Goal: Information Seeking & Learning: Learn about a topic

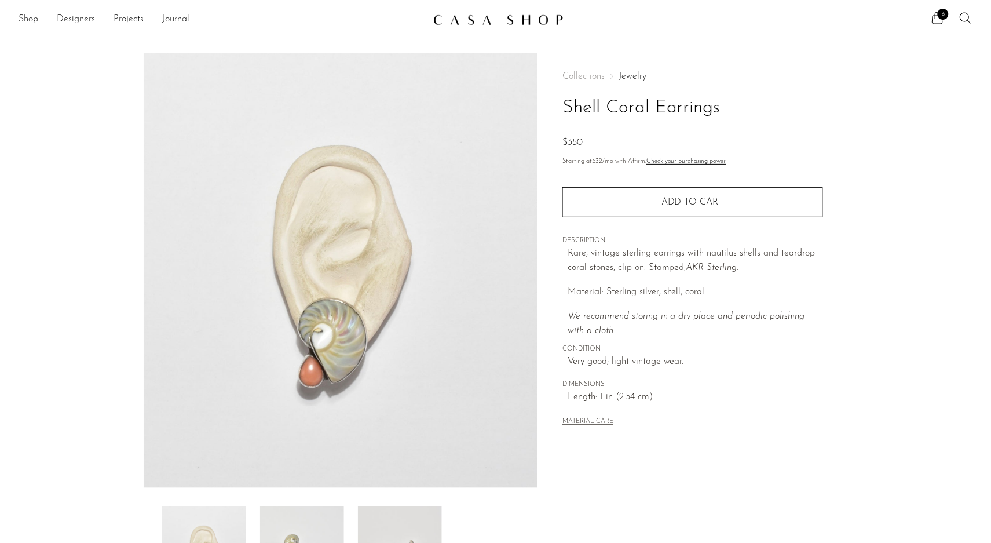
click at [631, 74] on link "Jewelry" at bounding box center [633, 76] width 28 height 9
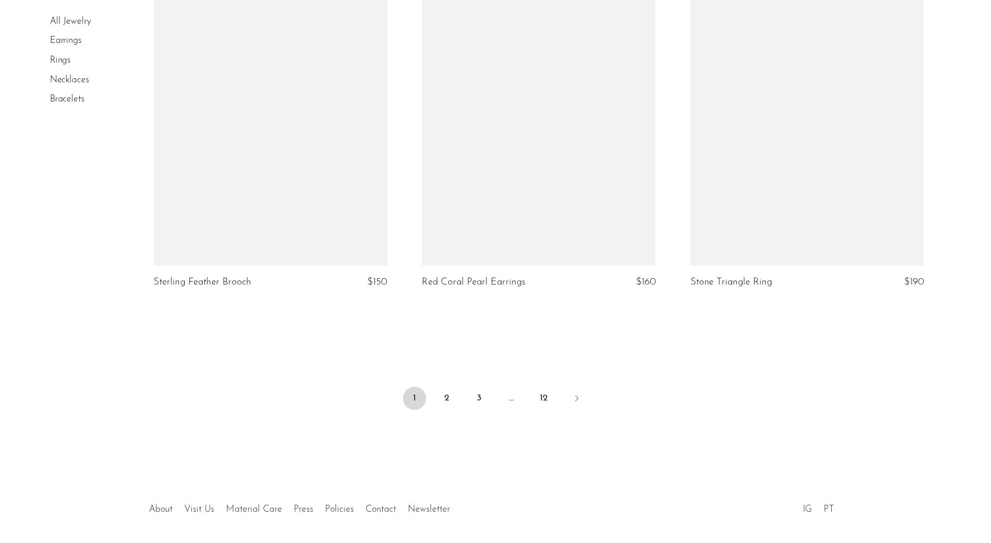
scroll to position [4348, 0]
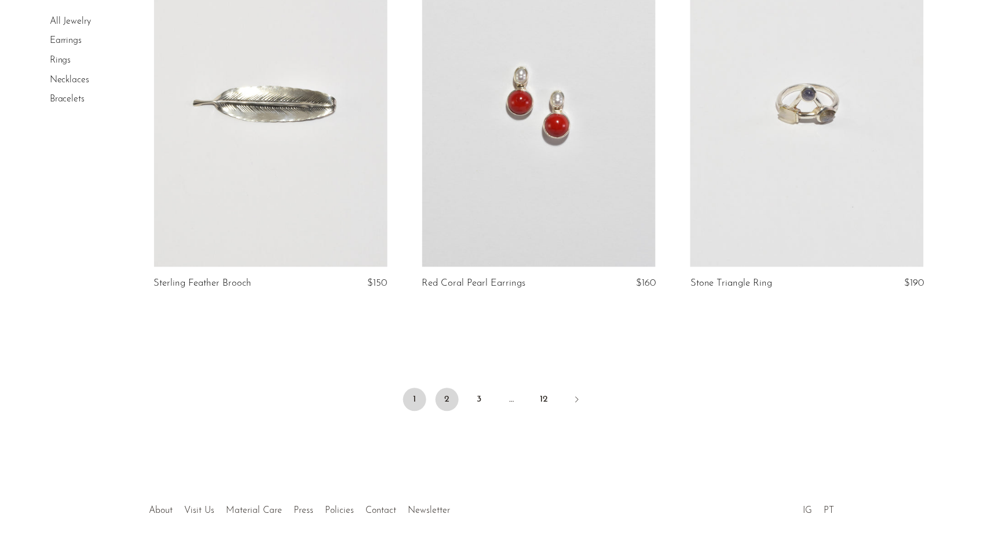
click at [443, 388] on link "2" at bounding box center [447, 399] width 23 height 23
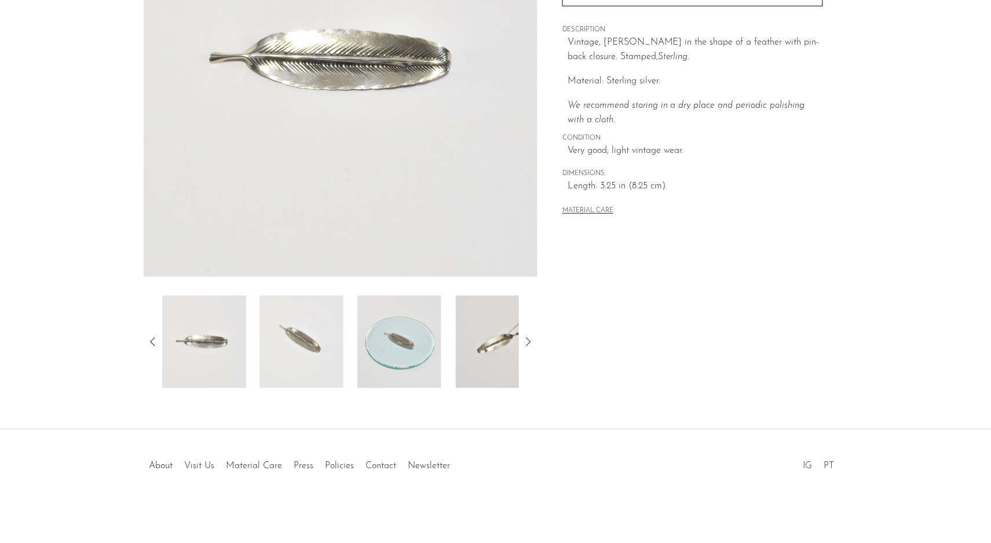
scroll to position [210, 0]
click at [313, 333] on img at bounding box center [301, 342] width 84 height 93
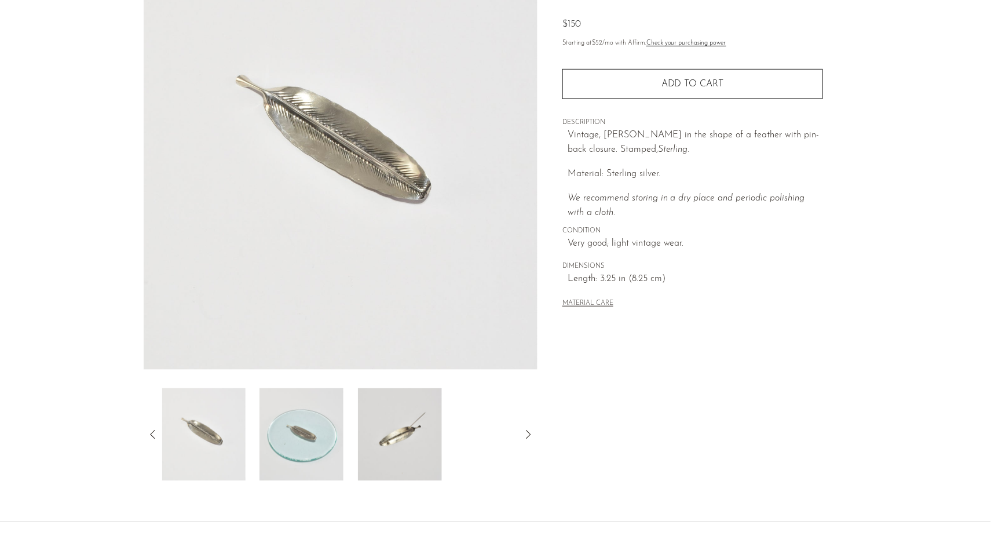
scroll to position [117, 0]
click at [371, 432] on img at bounding box center [400, 435] width 84 height 93
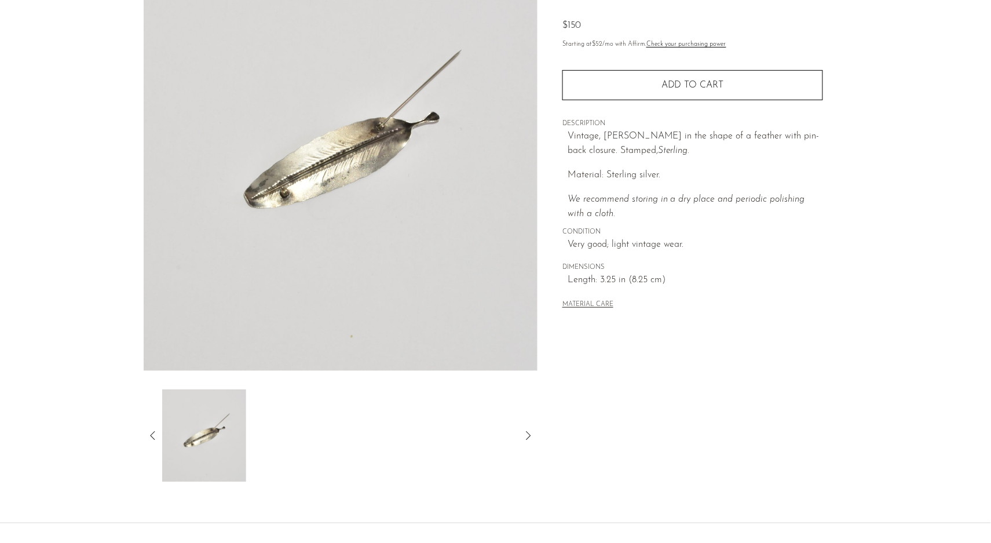
scroll to position [63, 0]
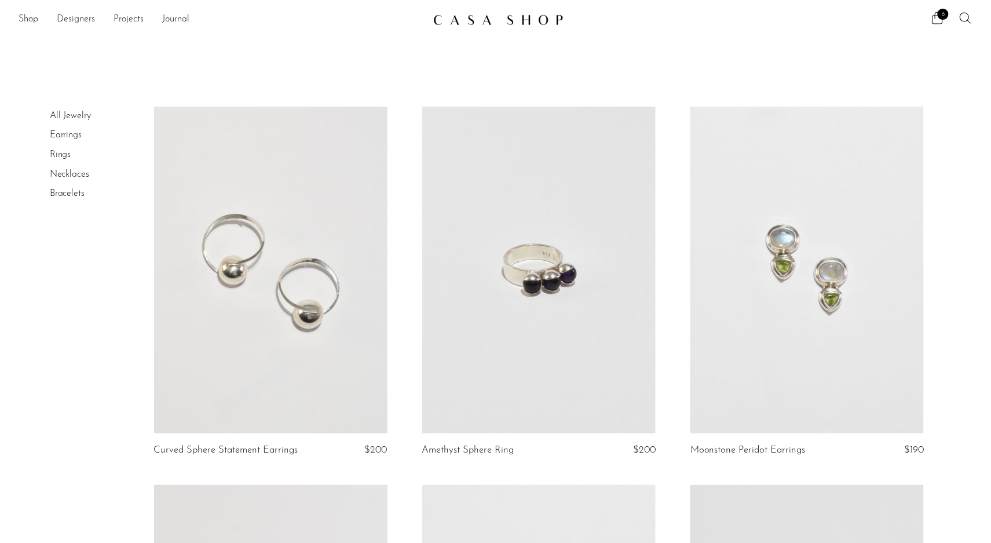
click at [75, 113] on link "All Jewelry" at bounding box center [71, 115] width 42 height 9
